Goal: Book appointment/travel/reservation

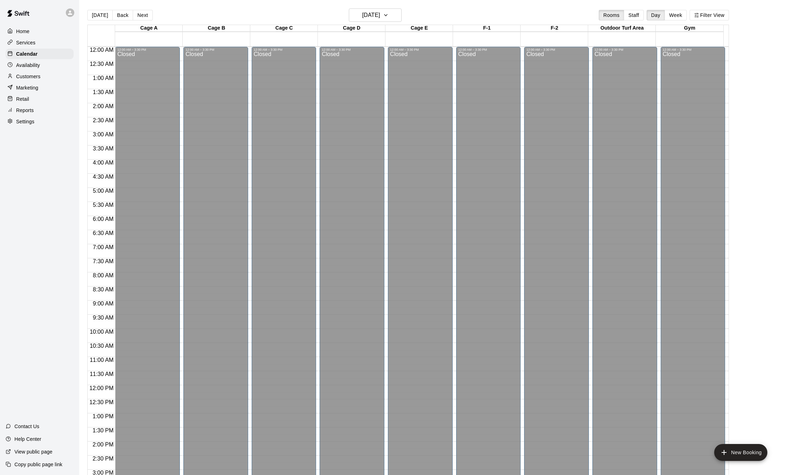
scroll to position [219, 0]
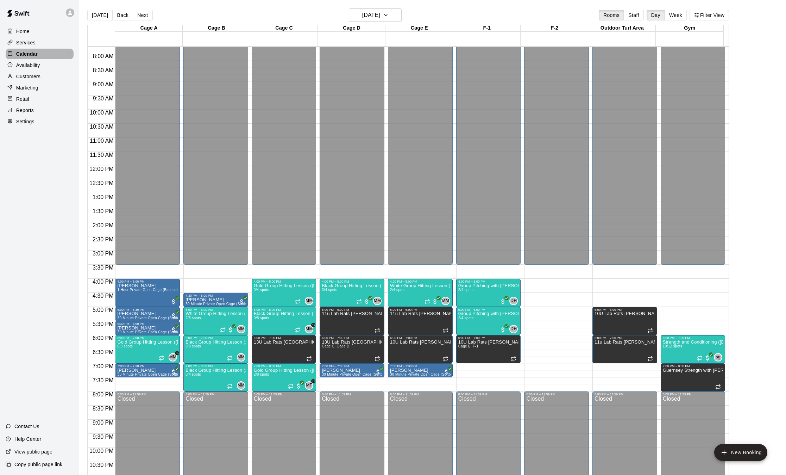
click at [33, 55] on p "Calendar" at bounding box center [26, 53] width 21 height 7
click at [25, 56] on p "Calendar" at bounding box center [26, 53] width 21 height 7
click at [102, 15] on button "[DATE]" at bounding box center [99, 15] width 25 height 11
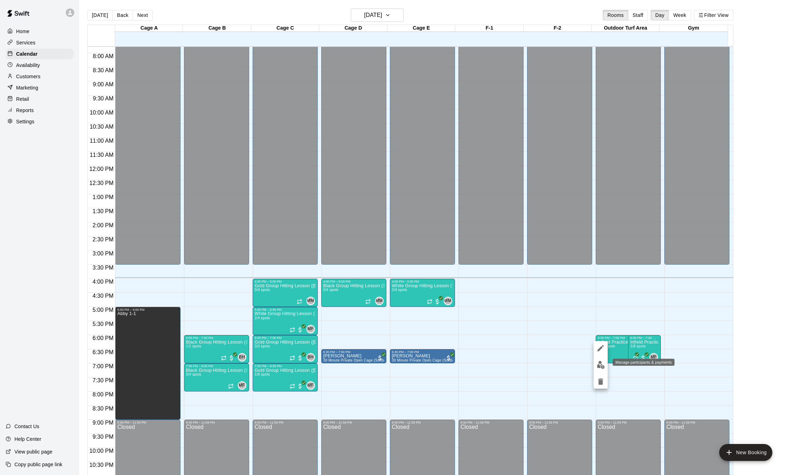
click at [601, 363] on img "edit" at bounding box center [601, 364] width 8 height 8
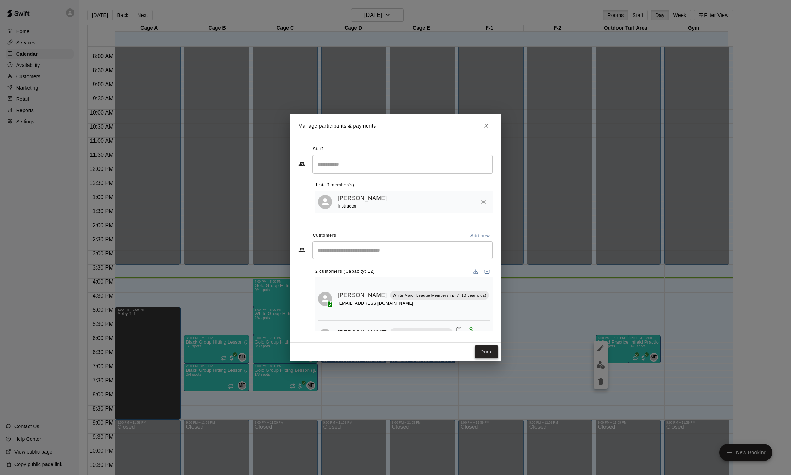
click at [484, 351] on button "Done" at bounding box center [487, 351] width 24 height 13
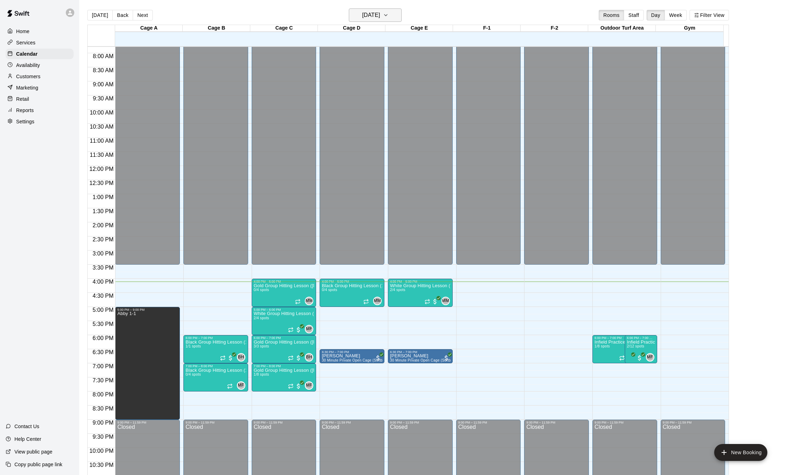
click at [389, 12] on icon "button" at bounding box center [386, 15] width 6 height 8
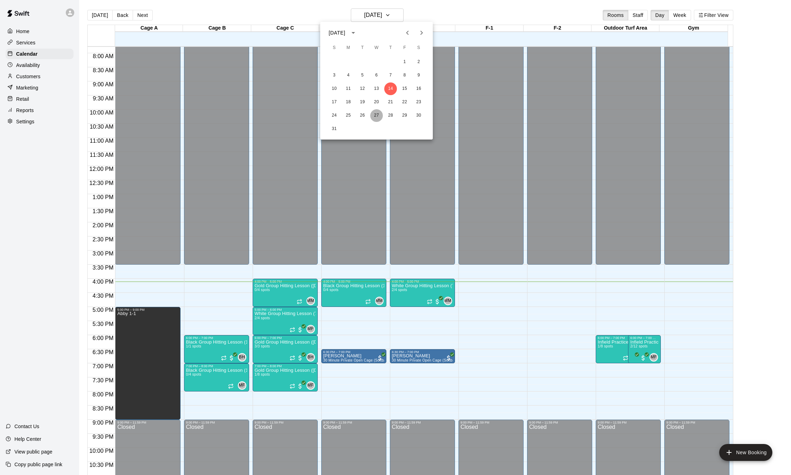
click at [377, 116] on button "27" at bounding box center [376, 115] width 13 height 13
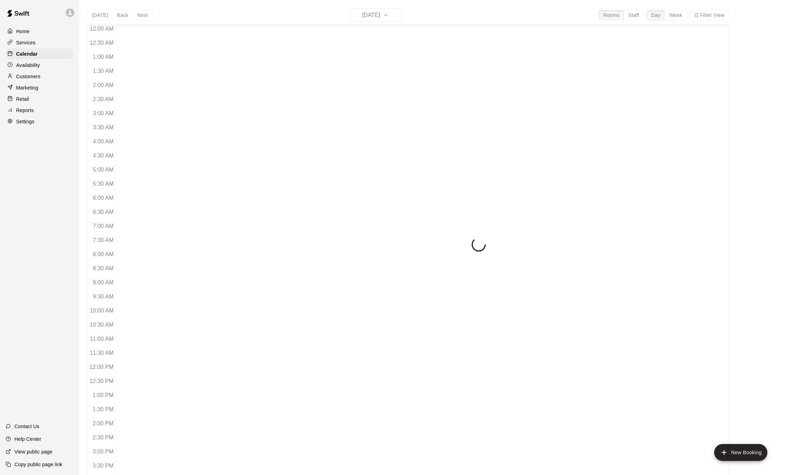
scroll to position [219, 0]
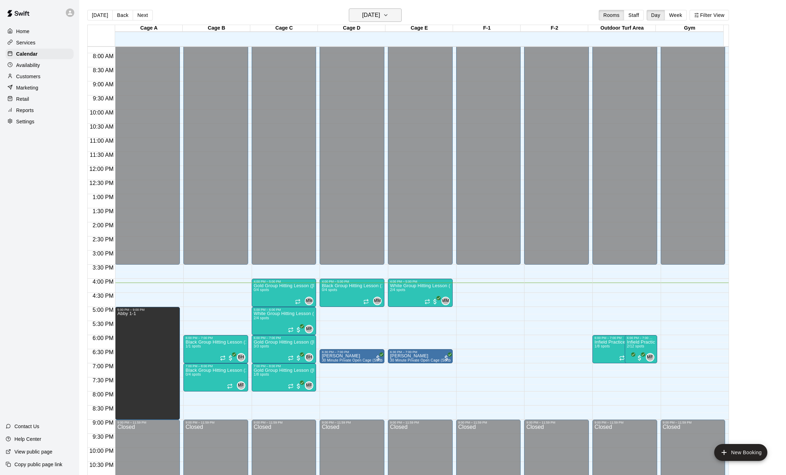
click at [375, 20] on button "[DATE]" at bounding box center [375, 14] width 53 height 13
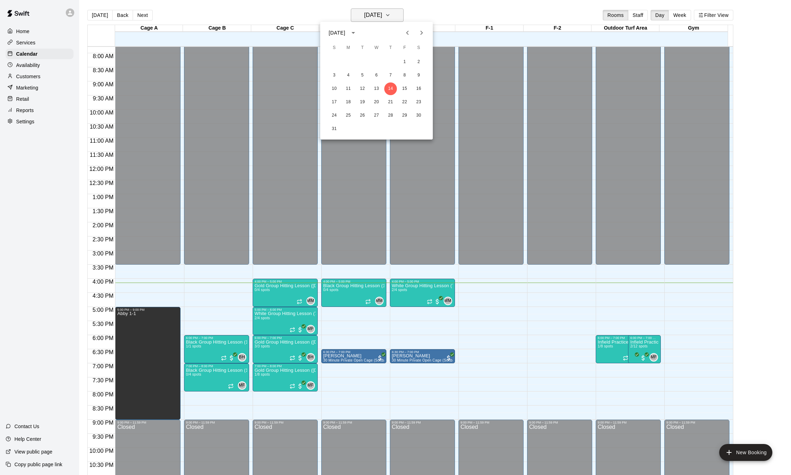
click at [375, 20] on div at bounding box center [395, 237] width 791 height 475
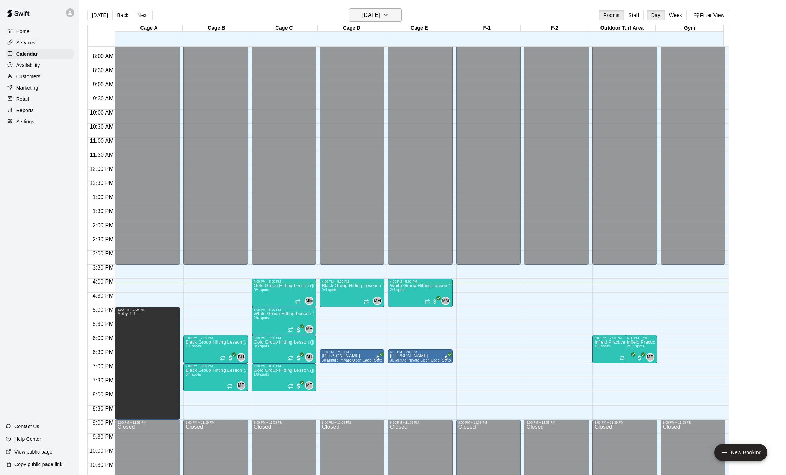
click at [380, 19] on h6 "[DATE]" at bounding box center [371, 15] width 18 height 10
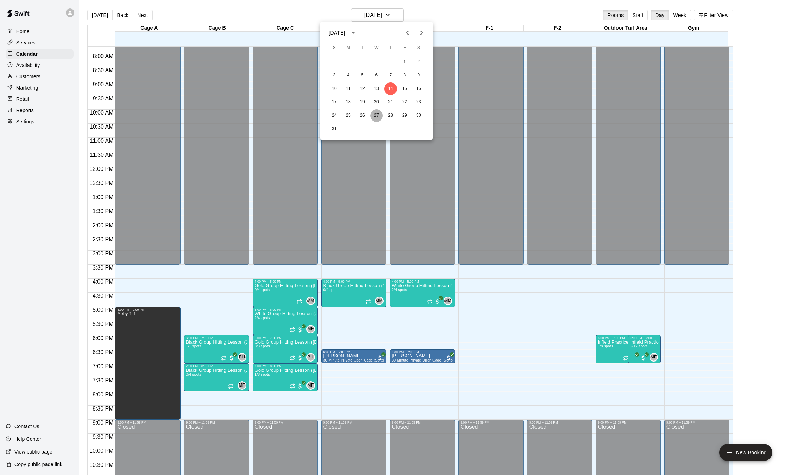
click at [377, 115] on button "27" at bounding box center [376, 115] width 13 height 13
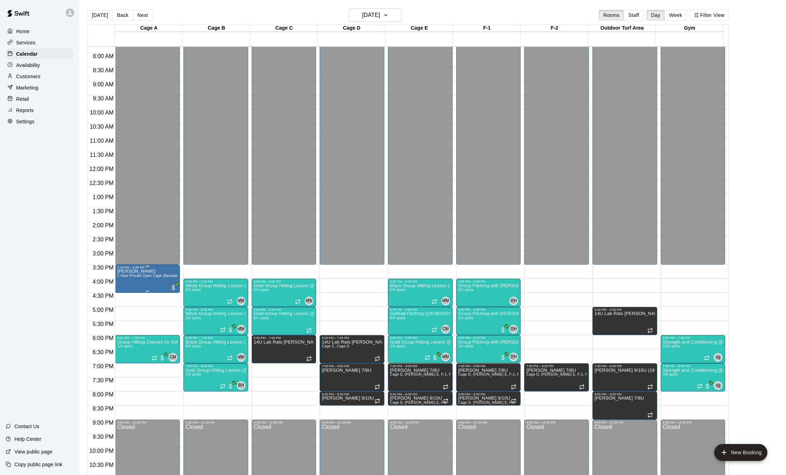
click at [144, 277] on span "1 Hour Private Open Cage (Baseball/Softball)" at bounding box center [155, 276] width 76 height 4
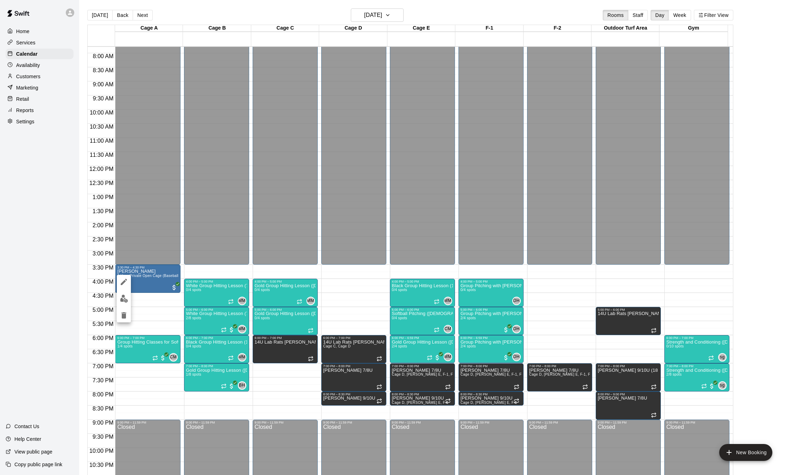
click at [127, 281] on icon "edit" at bounding box center [124, 281] width 8 height 8
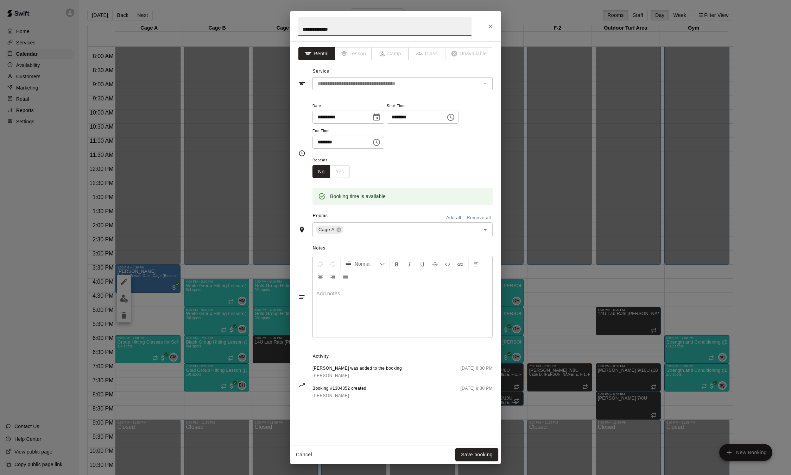
click at [402, 118] on input "********" at bounding box center [414, 117] width 54 height 13
type input "********"
click at [319, 143] on input "********" at bounding box center [340, 142] width 54 height 13
type input "********"
click at [473, 451] on button "Save booking" at bounding box center [477, 454] width 43 height 13
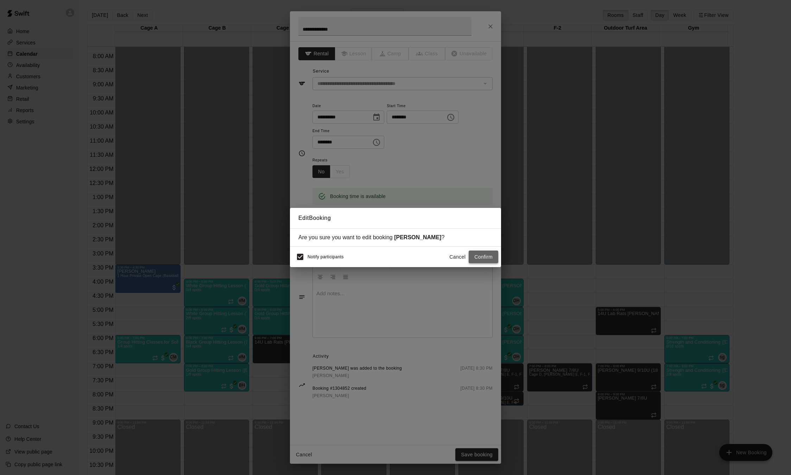
click at [480, 253] on button "Confirm" at bounding box center [484, 256] width 30 height 13
